Goal: Information Seeking & Learning: Learn about a topic

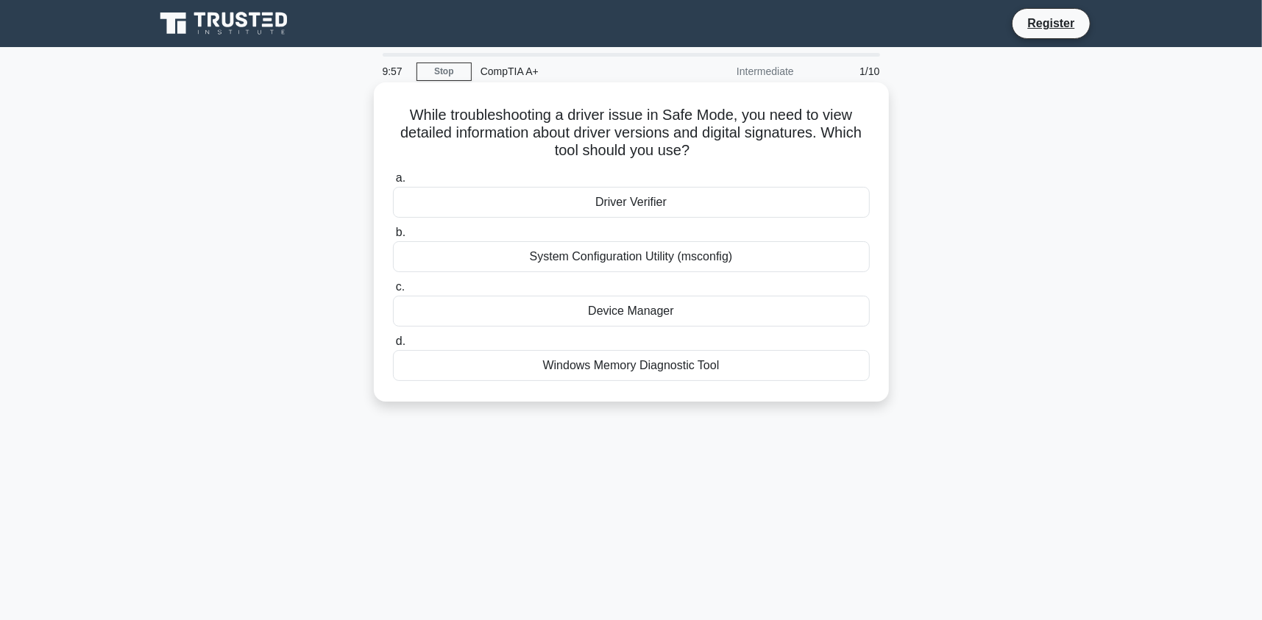
click at [439, 132] on h5 "While troubleshooting a driver issue in Safe Mode, you need to view detailed in…" at bounding box center [631, 133] width 480 height 54
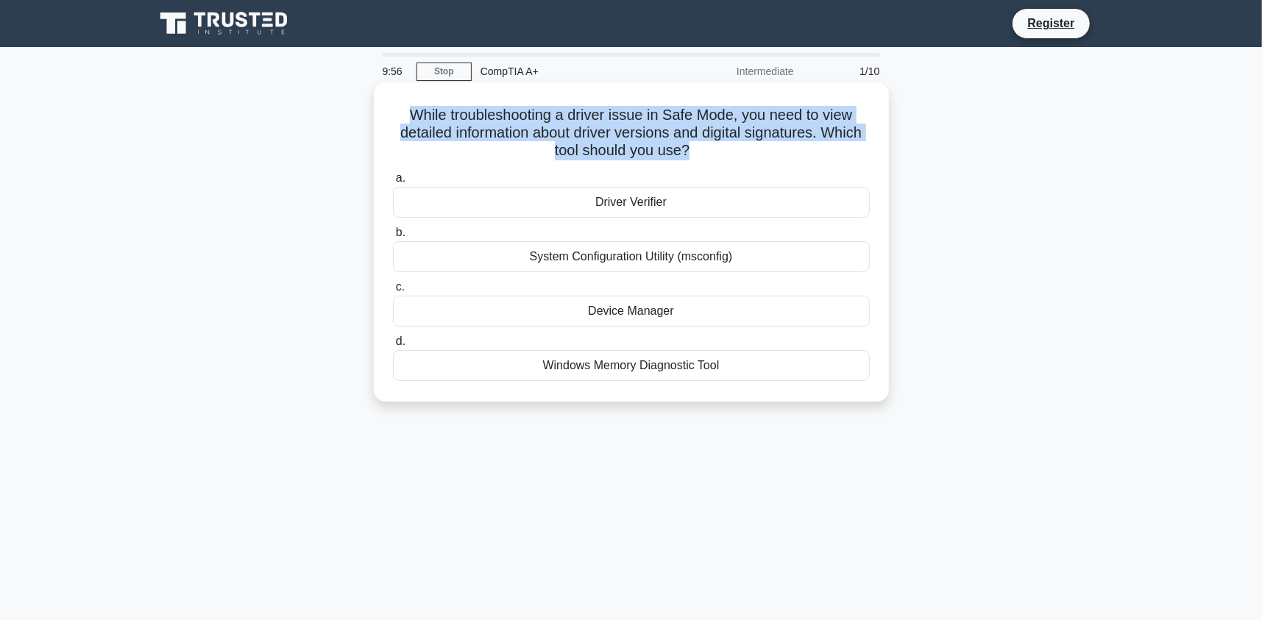
click at [439, 132] on h5 "While troubleshooting a driver issue in Safe Mode, you need to view detailed in…" at bounding box center [631, 133] width 480 height 54
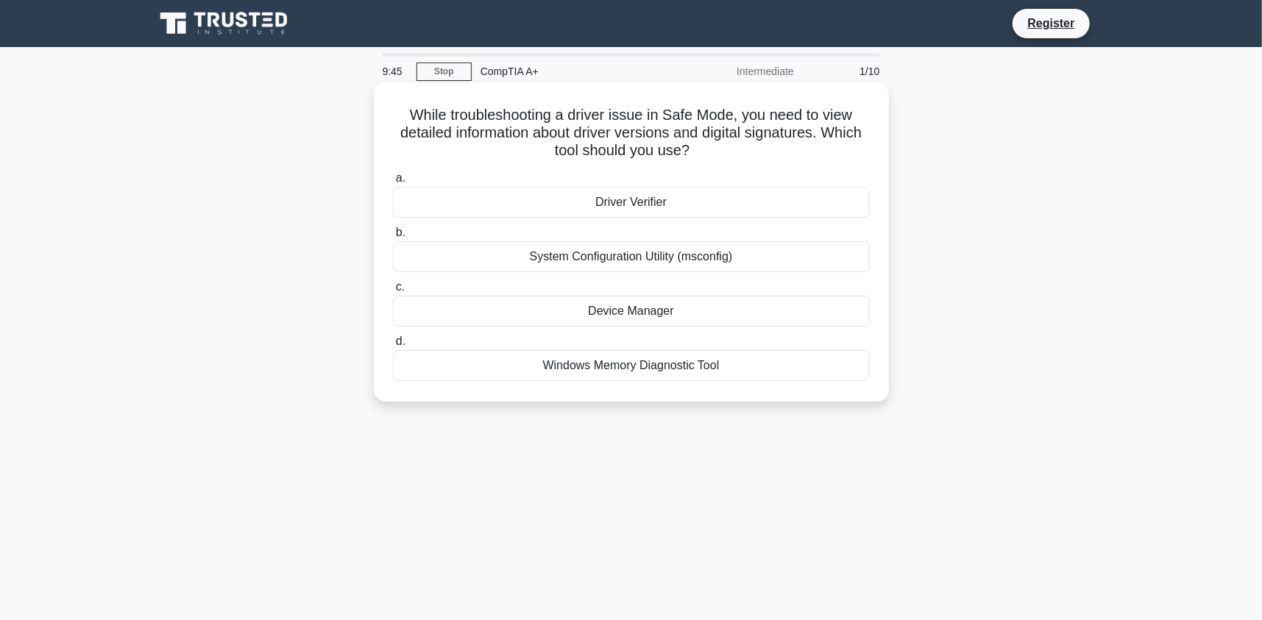
click at [629, 312] on div "Device Manager" at bounding box center [631, 311] width 477 height 31
click at [393, 292] on input "c. Device Manager" at bounding box center [393, 288] width 0 height 10
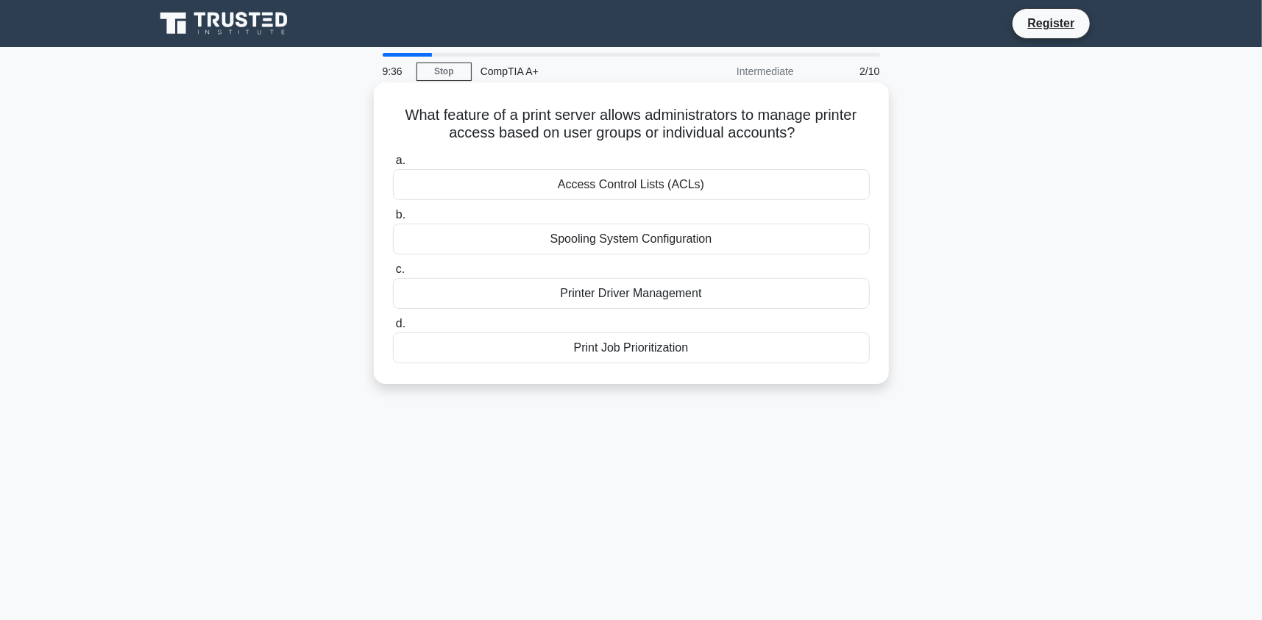
click at [622, 295] on div "Printer Driver Management" at bounding box center [631, 293] width 477 height 31
click at [393, 274] on input "c. Printer Driver Management" at bounding box center [393, 270] width 0 height 10
click at [775, 359] on div "AC adapter" at bounding box center [631, 348] width 477 height 31
click at [393, 329] on input "d. AC adapter" at bounding box center [393, 324] width 0 height 10
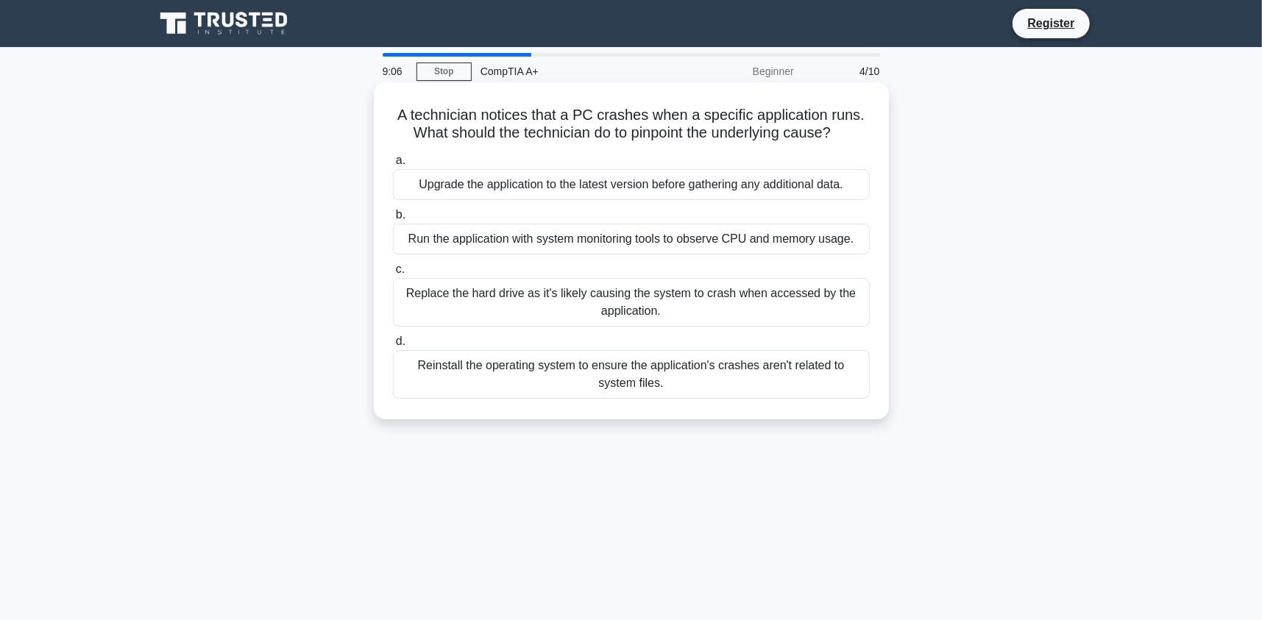
click at [771, 244] on div "Run the application with system monitoring tools to observe CPU and memory usag…" at bounding box center [631, 239] width 477 height 31
click at [393, 220] on input "b. Run the application with system monitoring tools to observe CPU and memory u…" at bounding box center [393, 215] width 0 height 10
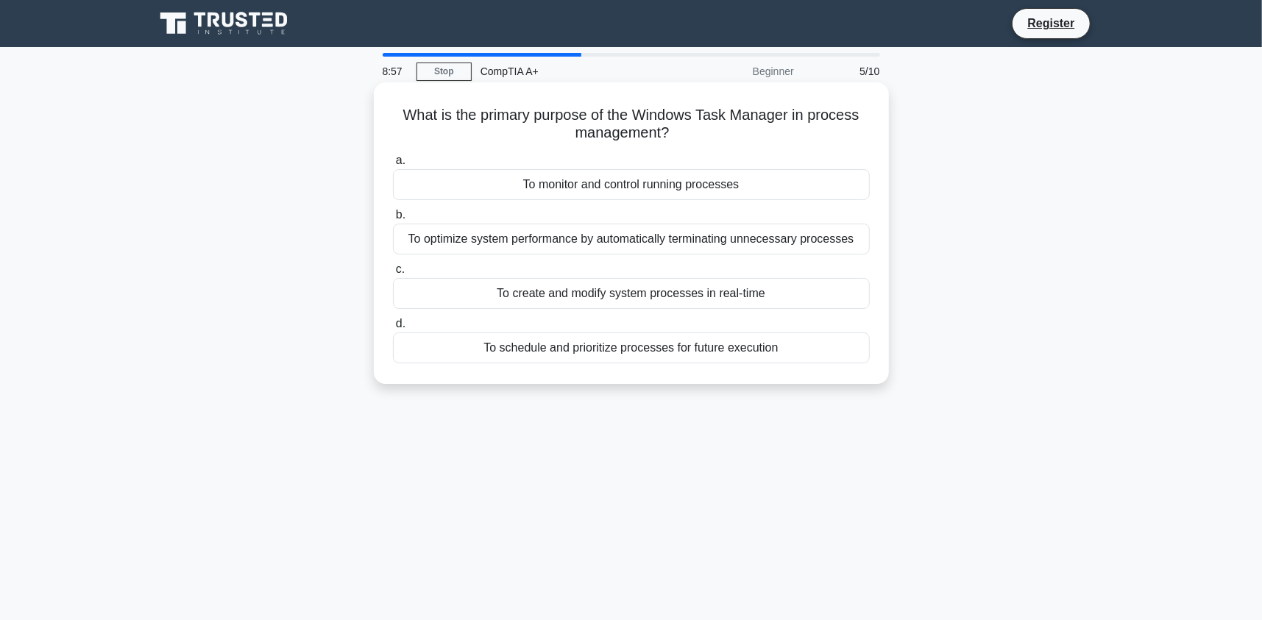
click at [665, 185] on div "To monitor and control running processes" at bounding box center [631, 184] width 477 height 31
click at [393, 166] on input "a. To monitor and control running processes" at bounding box center [393, 161] width 0 height 10
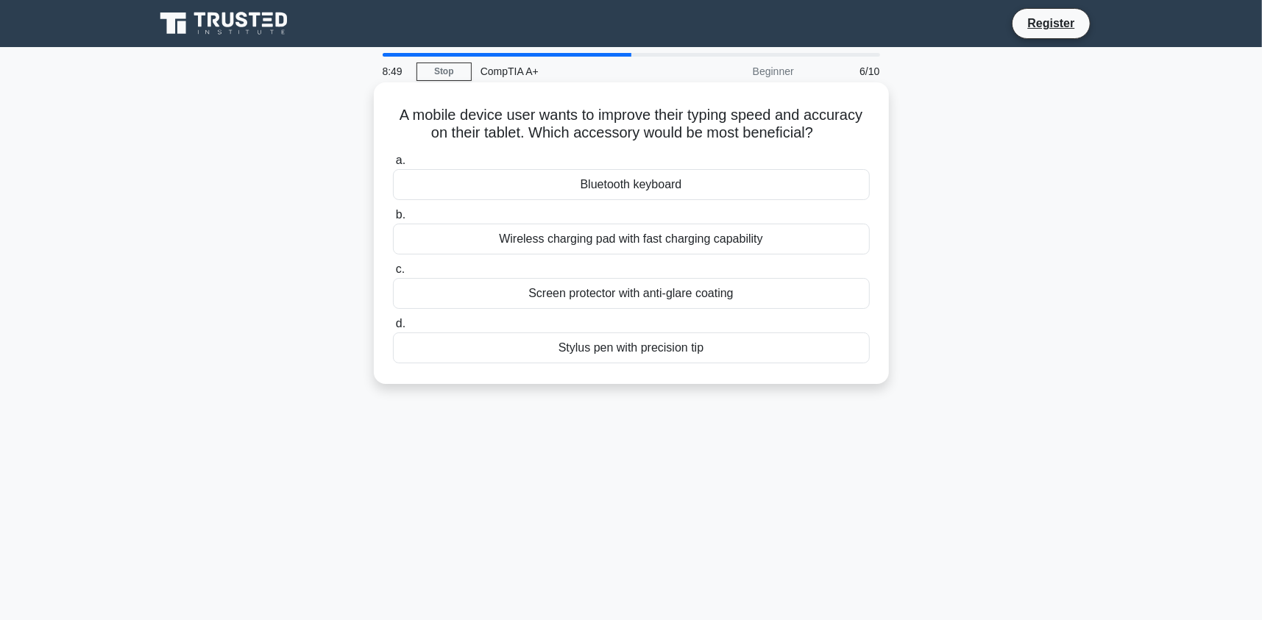
click at [690, 187] on div "Bluetooth keyboard" at bounding box center [631, 184] width 477 height 31
click at [393, 166] on input "a. Bluetooth keyboard" at bounding box center [393, 161] width 0 height 10
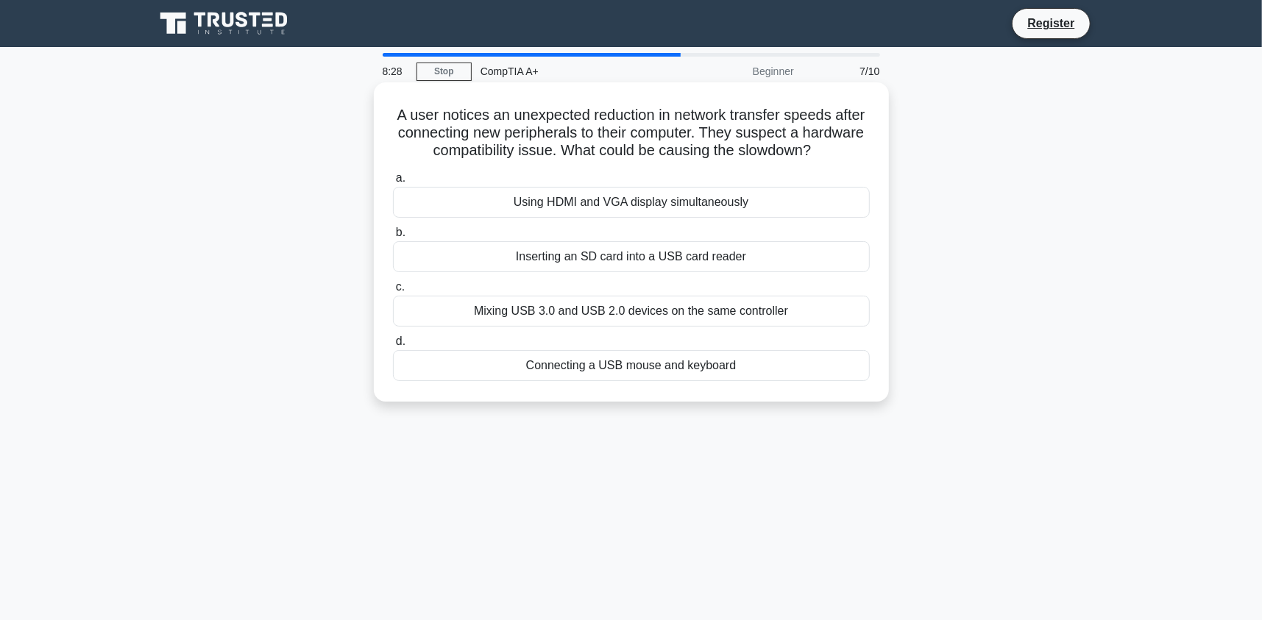
click at [711, 314] on div "Mixing USB 3.0 and USB 2.0 devices on the same controller" at bounding box center [631, 311] width 477 height 31
click at [393, 292] on input "c. Mixing USB 3.0 and USB 2.0 devices on the same controller" at bounding box center [393, 288] width 0 height 10
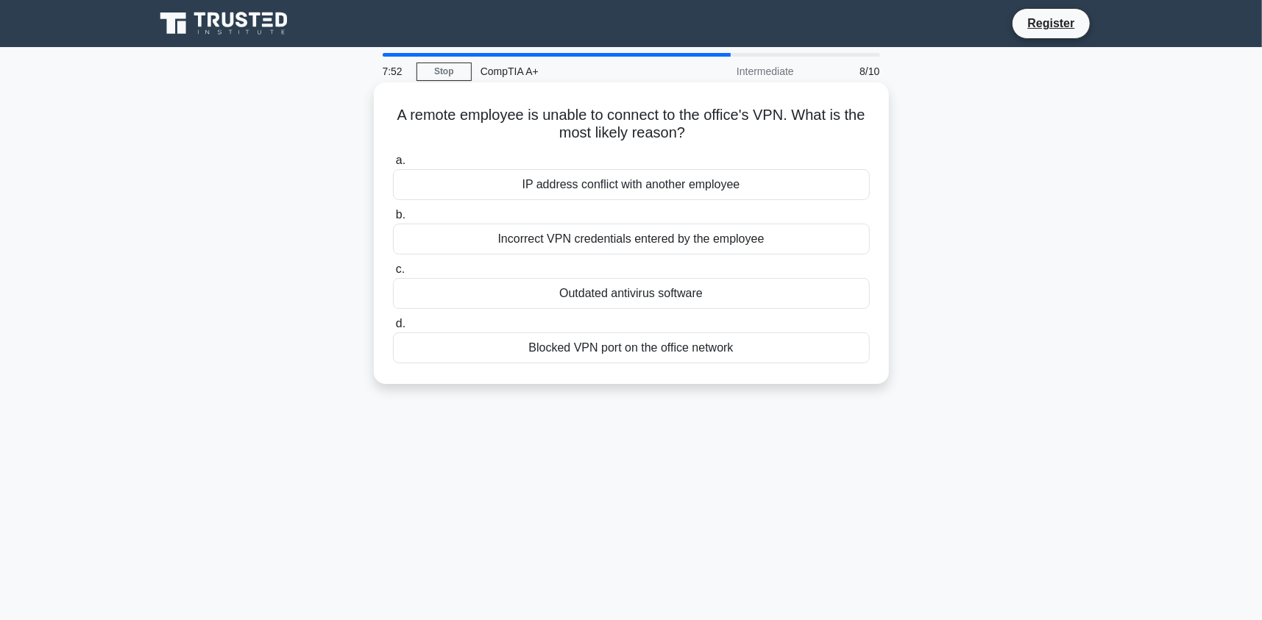
click at [750, 242] on div "Incorrect VPN credentials entered by the employee" at bounding box center [631, 239] width 477 height 31
click at [393, 220] on input "b. Incorrect VPN credentials entered by the employee" at bounding box center [393, 215] width 0 height 10
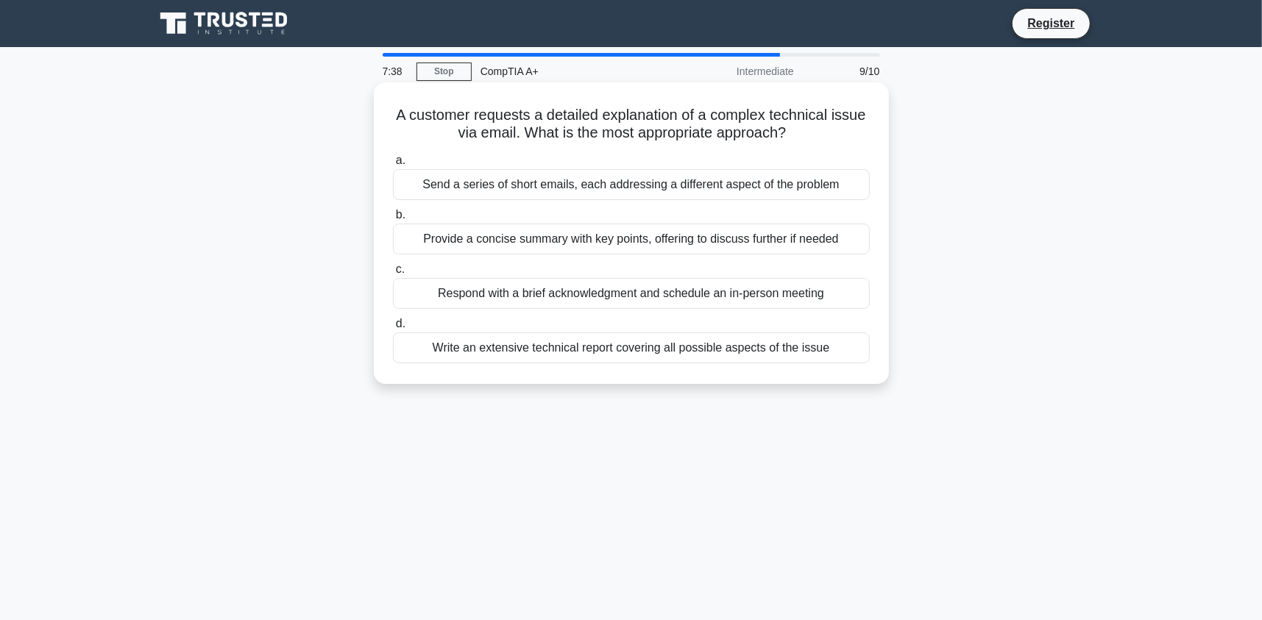
click at [515, 244] on div "Provide a concise summary with key points, offering to discuss further if needed" at bounding box center [631, 239] width 477 height 31
click at [393, 220] on input "b. Provide a concise summary with key points, offering to discuss further if ne…" at bounding box center [393, 215] width 0 height 10
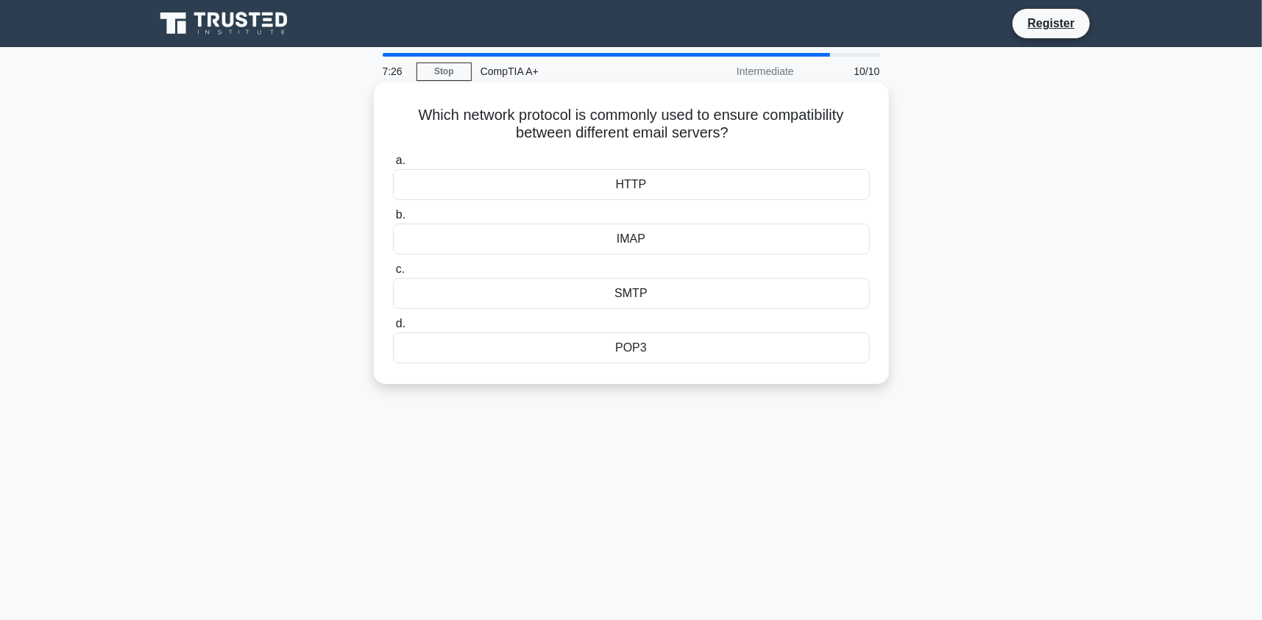
click at [703, 291] on div "SMTP" at bounding box center [631, 293] width 477 height 31
click at [393, 274] on input "c. SMTP" at bounding box center [393, 270] width 0 height 10
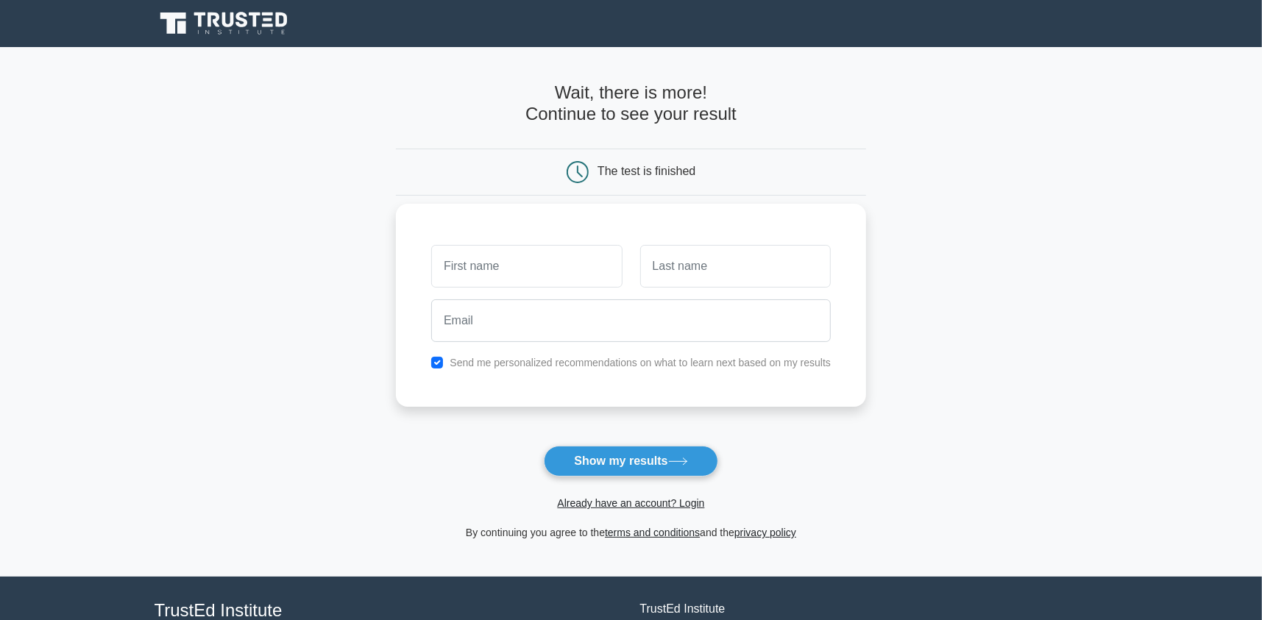
click at [550, 271] on input "text" at bounding box center [526, 266] width 191 height 43
click at [689, 450] on button "Show my results" at bounding box center [631, 461] width 174 height 31
click at [522, 259] on input "text" at bounding box center [526, 266] width 191 height 43
type input "v"
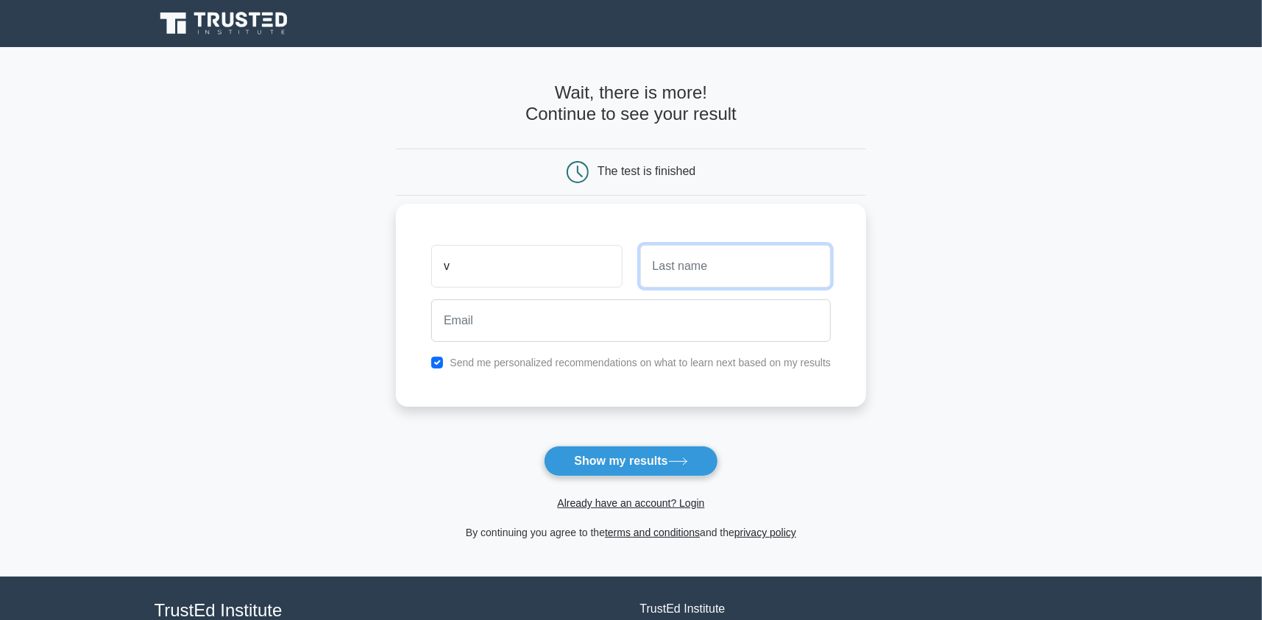
click at [681, 270] on input "text" at bounding box center [735, 266] width 191 height 43
click at [679, 449] on button "Show my results" at bounding box center [631, 461] width 174 height 31
type input "s"
click at [973, 373] on main "Wait, there is more! Continue to see your result The test is finished v s" at bounding box center [631, 312] width 1262 height 530
click at [632, 450] on button "Show my results" at bounding box center [631, 461] width 174 height 31
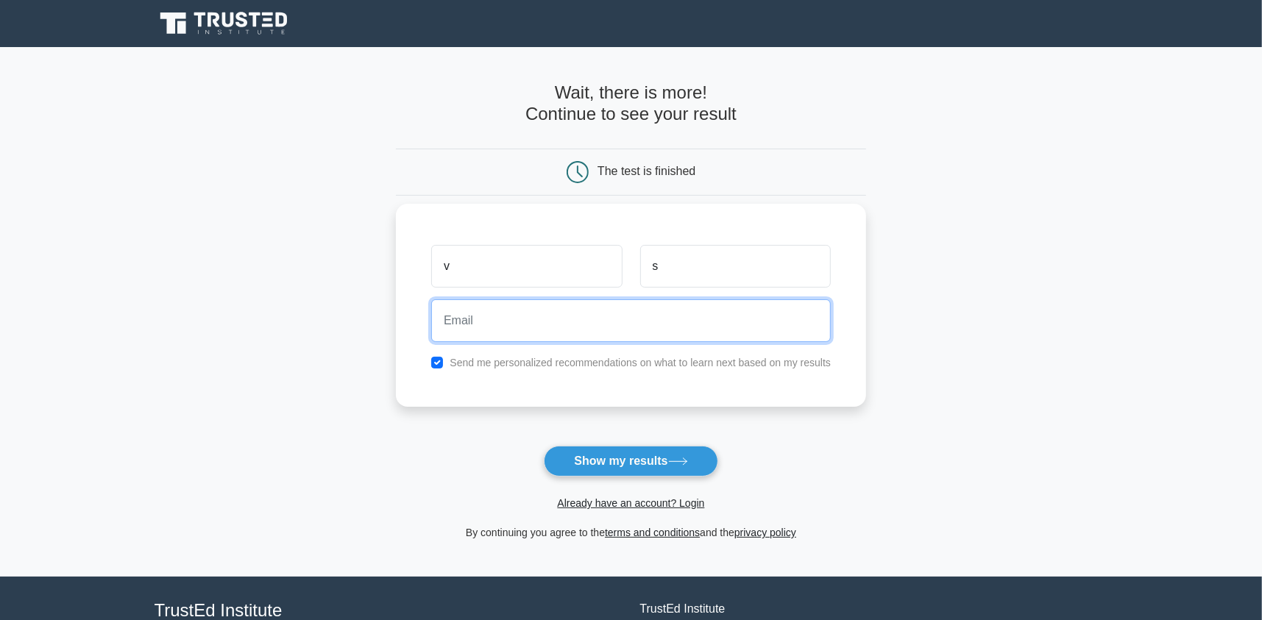
click at [566, 315] on input "email" at bounding box center [631, 320] width 400 height 43
type input "bengcente@gmail.com"
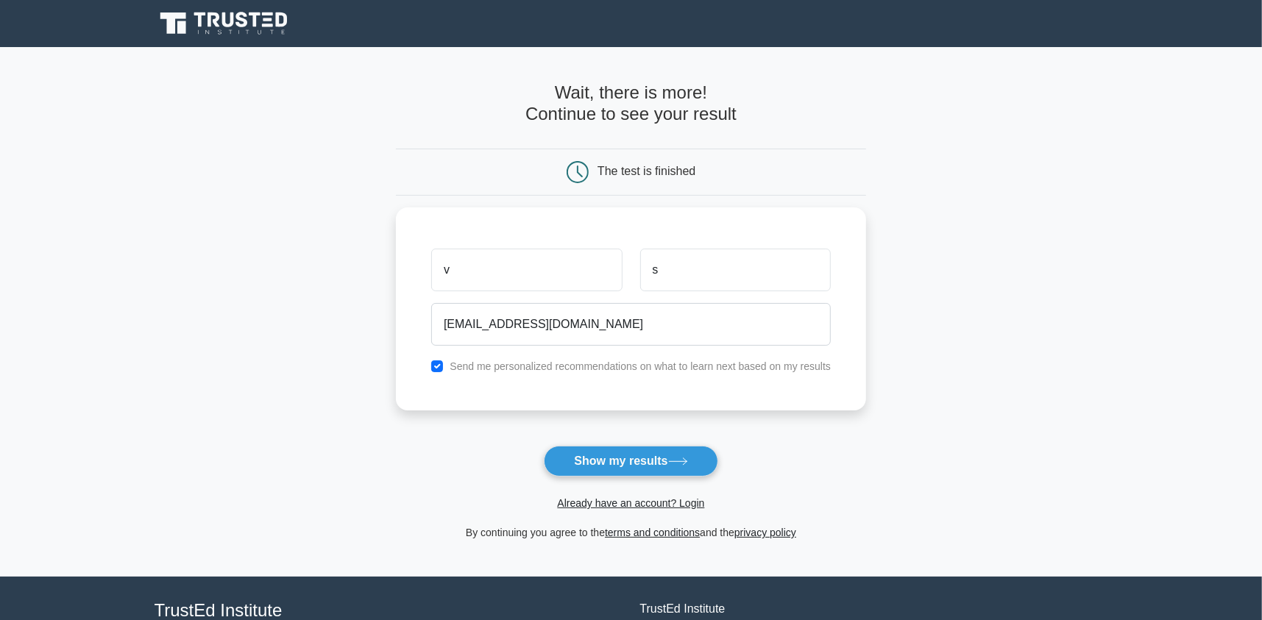
click at [608, 480] on div "Already have an account? Login" at bounding box center [631, 494] width 470 height 35
click at [609, 475] on button "Show my results" at bounding box center [631, 461] width 174 height 31
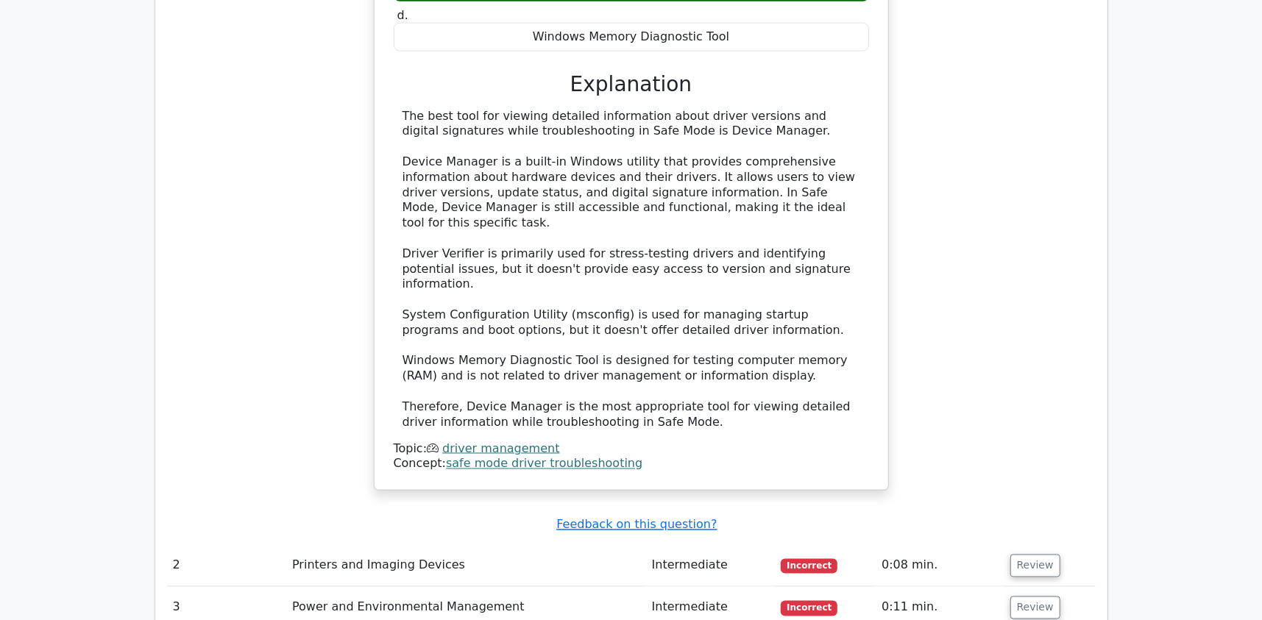
scroll to position [1766, 0]
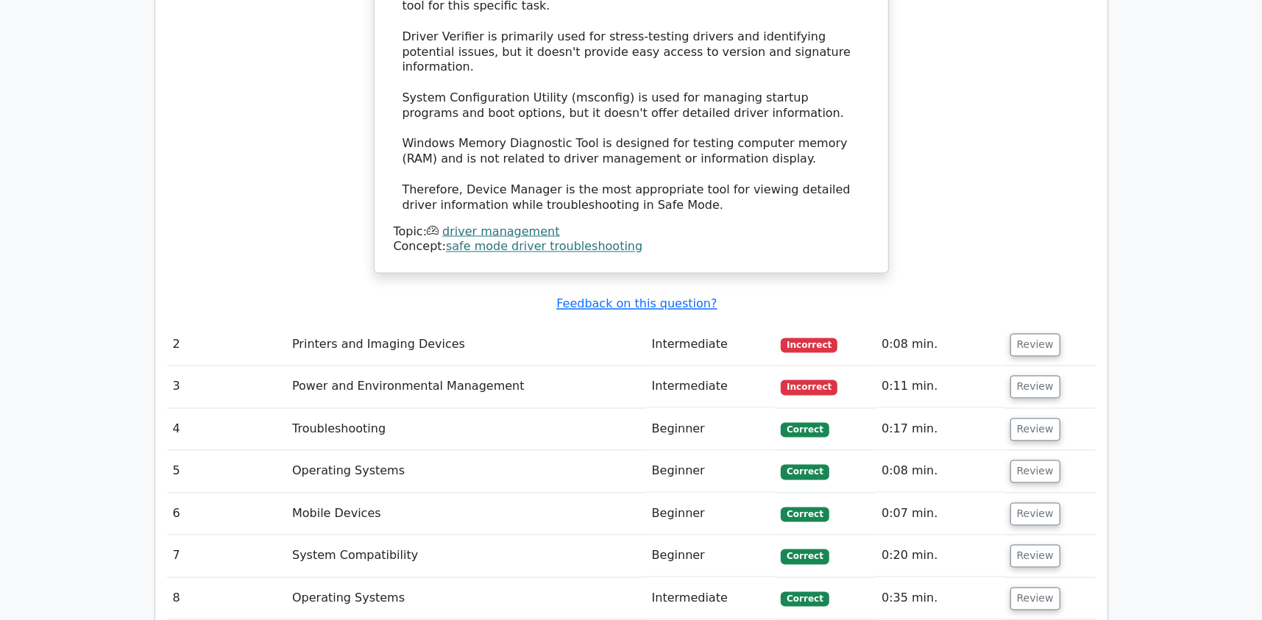
click at [1057, 324] on td "Review" at bounding box center [1049, 345] width 91 height 42
click at [1031, 334] on button "Review" at bounding box center [1035, 345] width 50 height 23
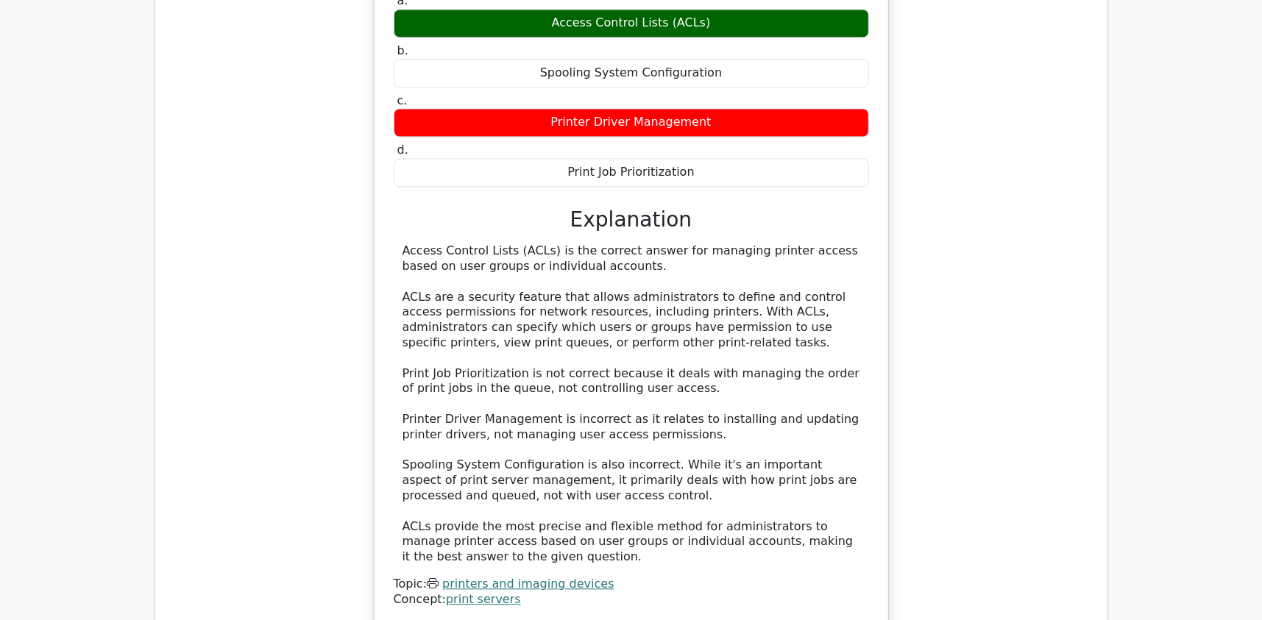
scroll to position [2428, 0]
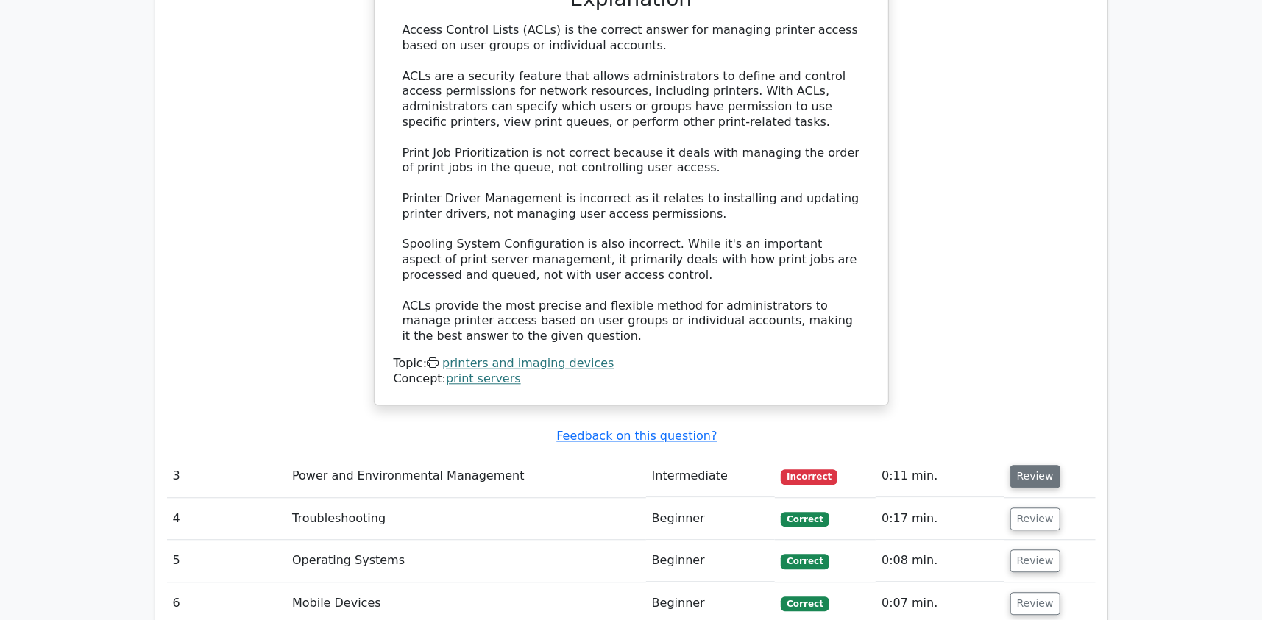
click at [1029, 465] on button "Review" at bounding box center [1035, 476] width 50 height 23
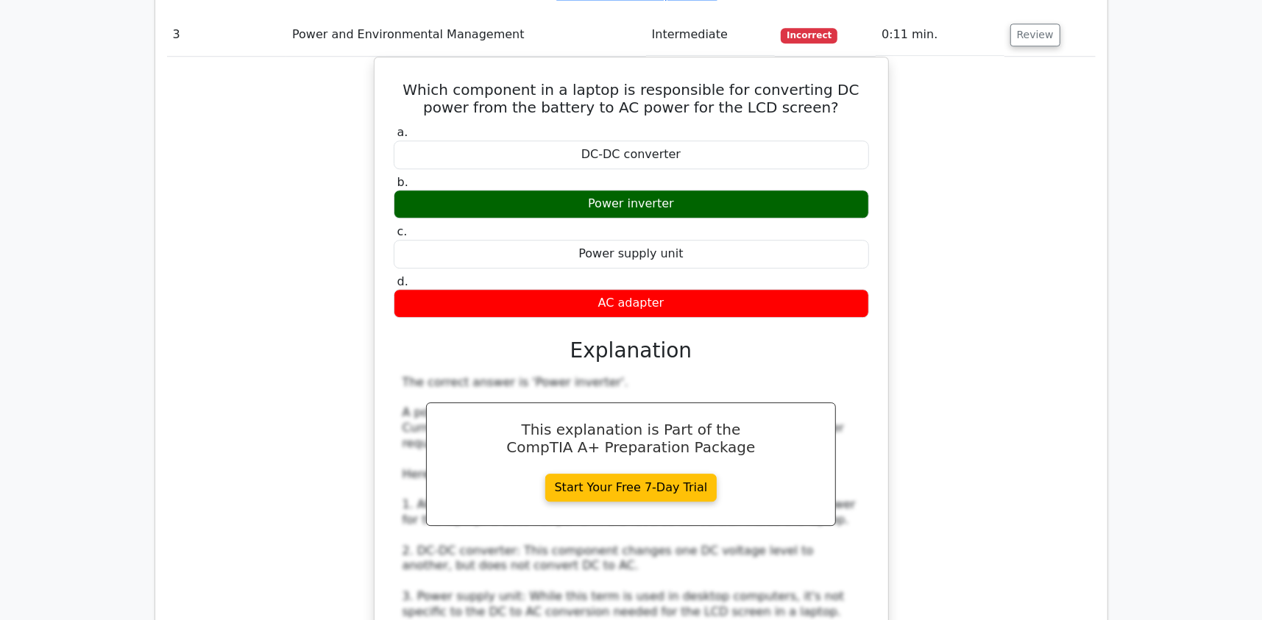
scroll to position [3311, 0]
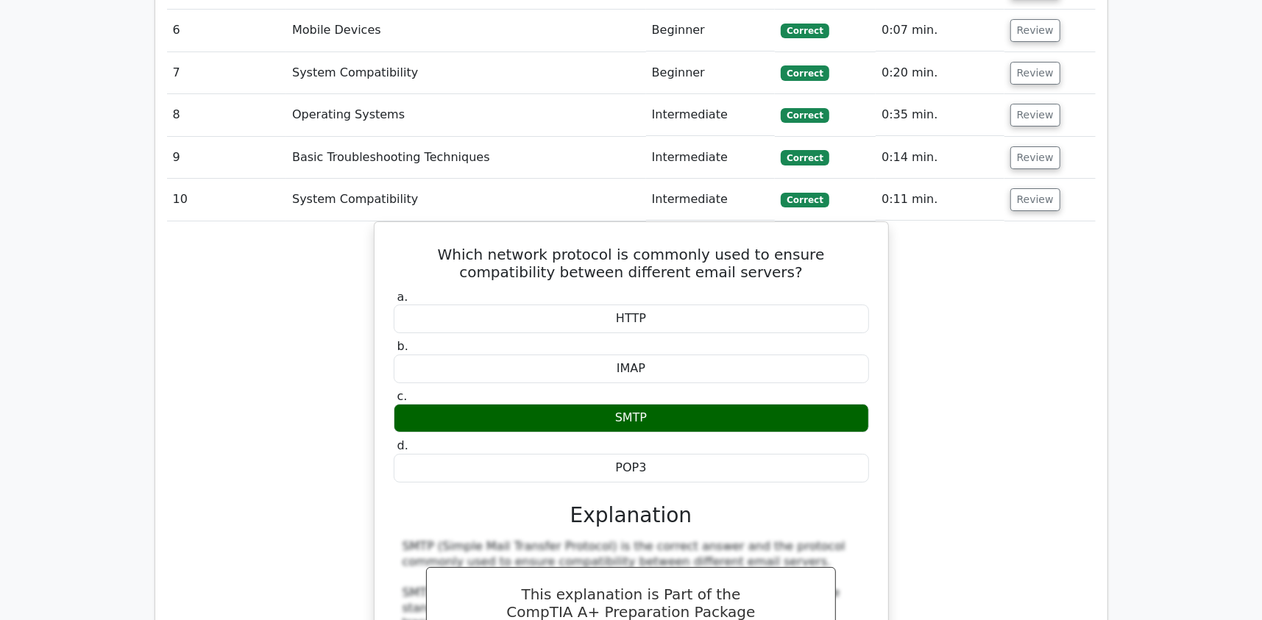
scroll to position [3532, 0]
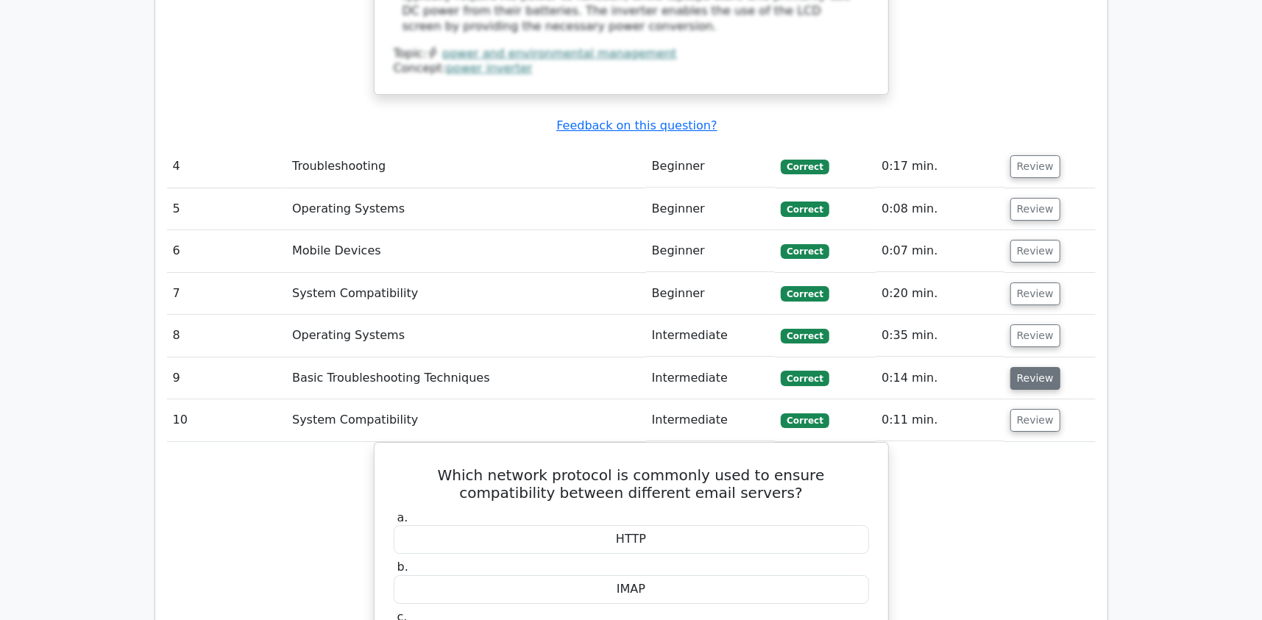
click at [1015, 367] on button "Review" at bounding box center [1035, 378] width 50 height 23
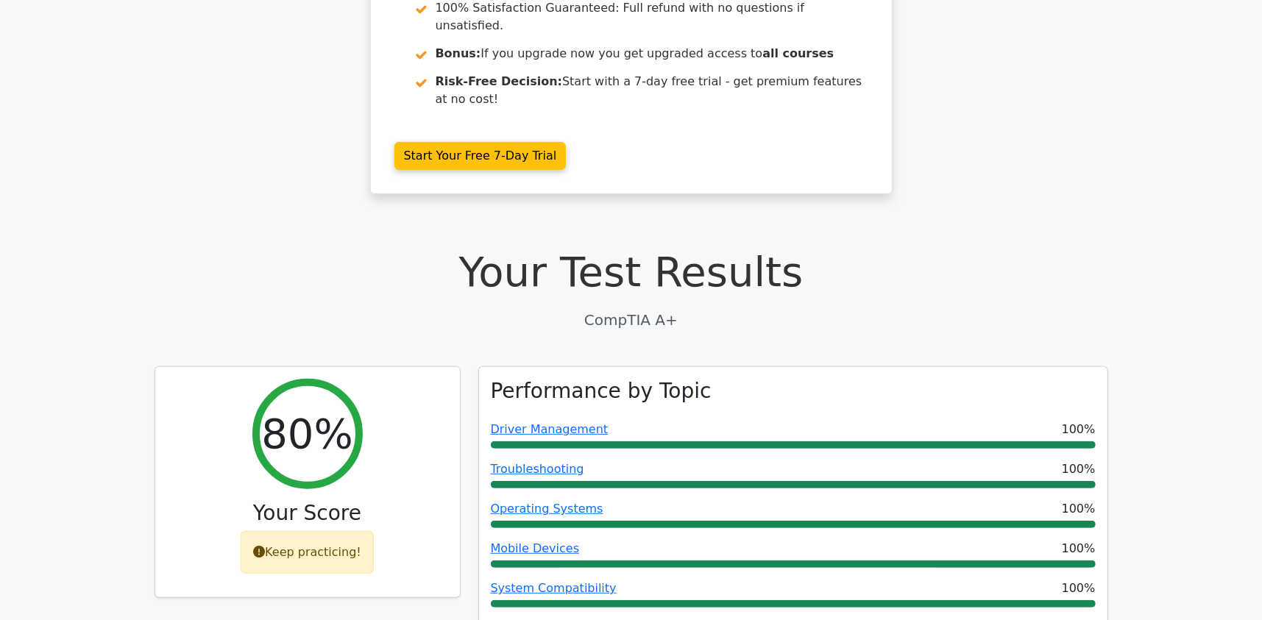
scroll to position [0, 0]
